Goal: Check status

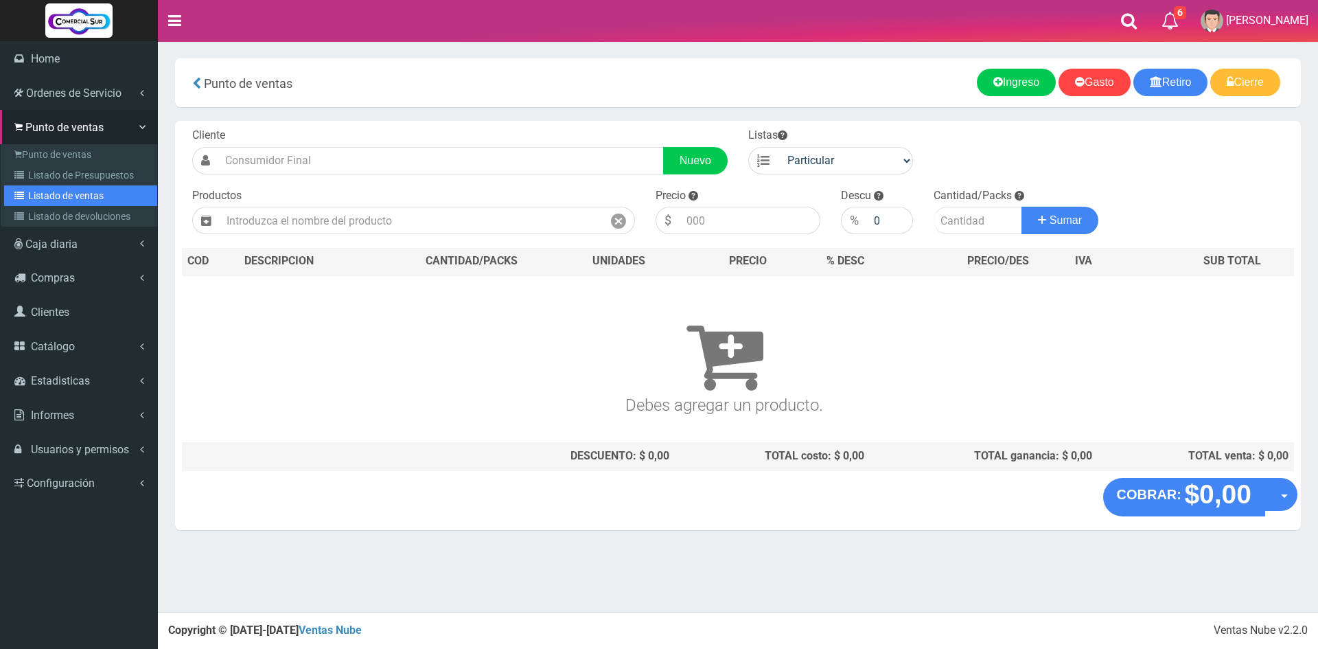
click at [41, 191] on link "Listado de ventas" at bounding box center [80, 195] width 153 height 21
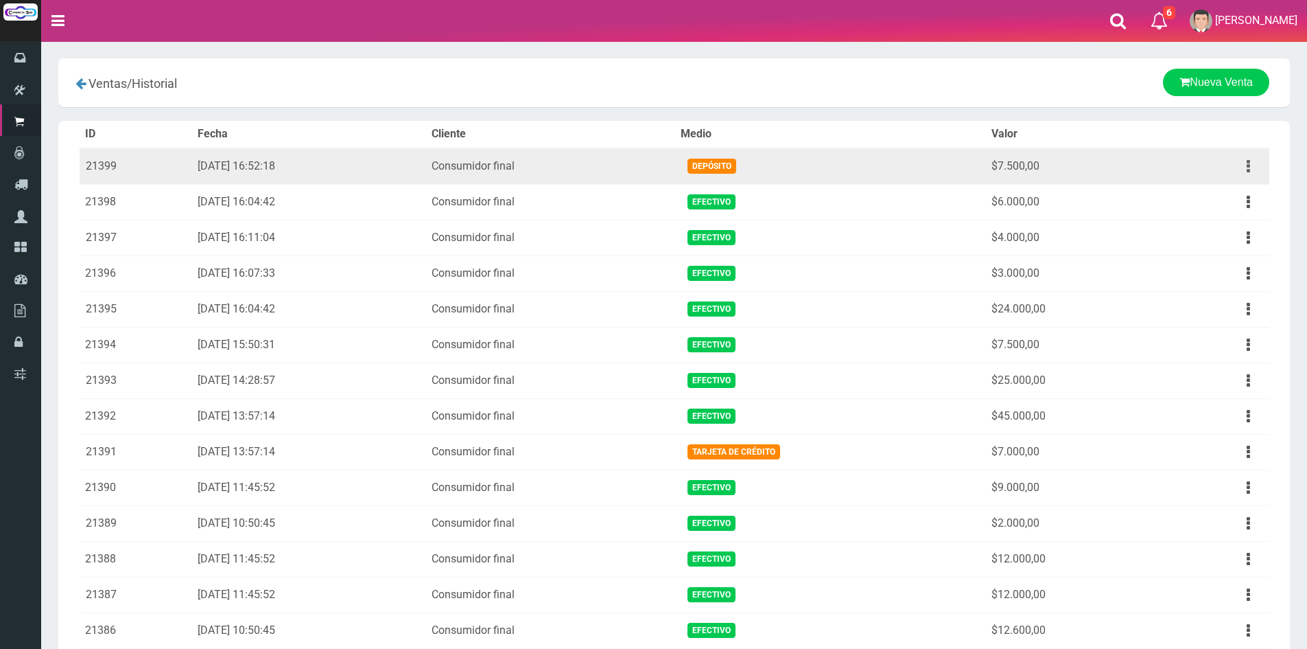
click at [1250, 172] on button "button" at bounding box center [1248, 166] width 31 height 24
click at [1224, 201] on link "Ver" at bounding box center [1209, 200] width 108 height 30
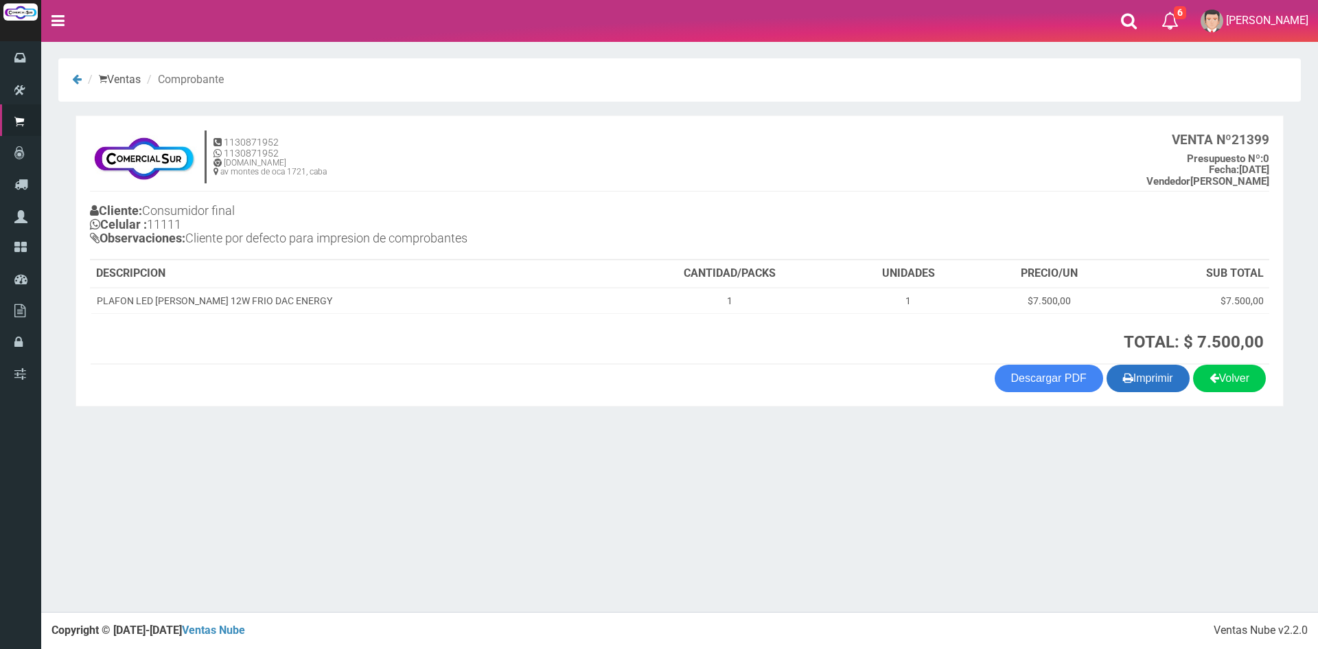
click at [1154, 375] on button "Imprimir" at bounding box center [1147, 377] width 83 height 27
